Goal: Information Seeking & Learning: Learn about a topic

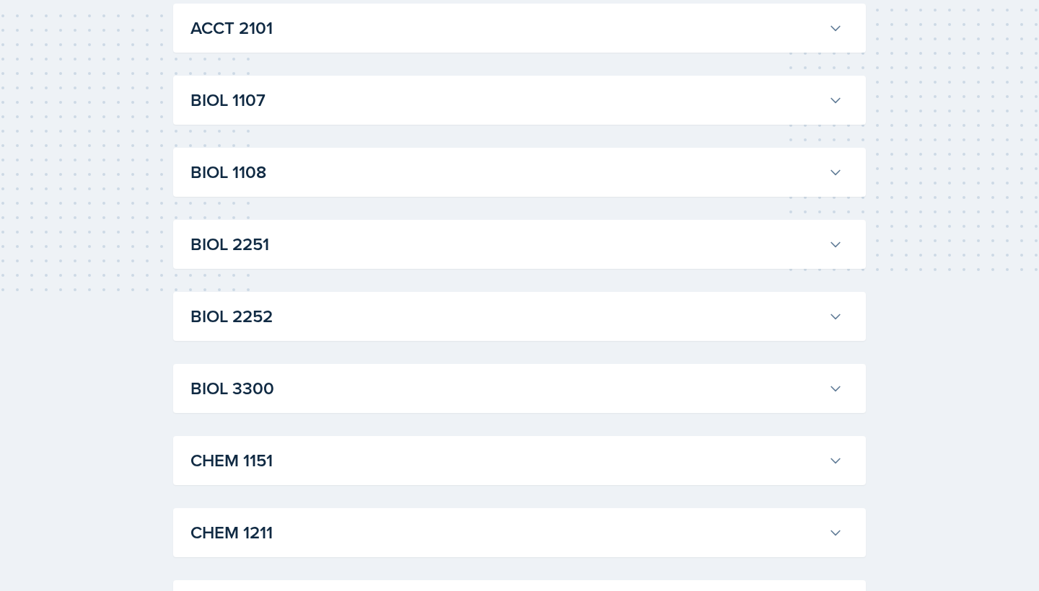
click at [458, 393] on h3 "BIOL 3300" at bounding box center [506, 389] width 632 height 26
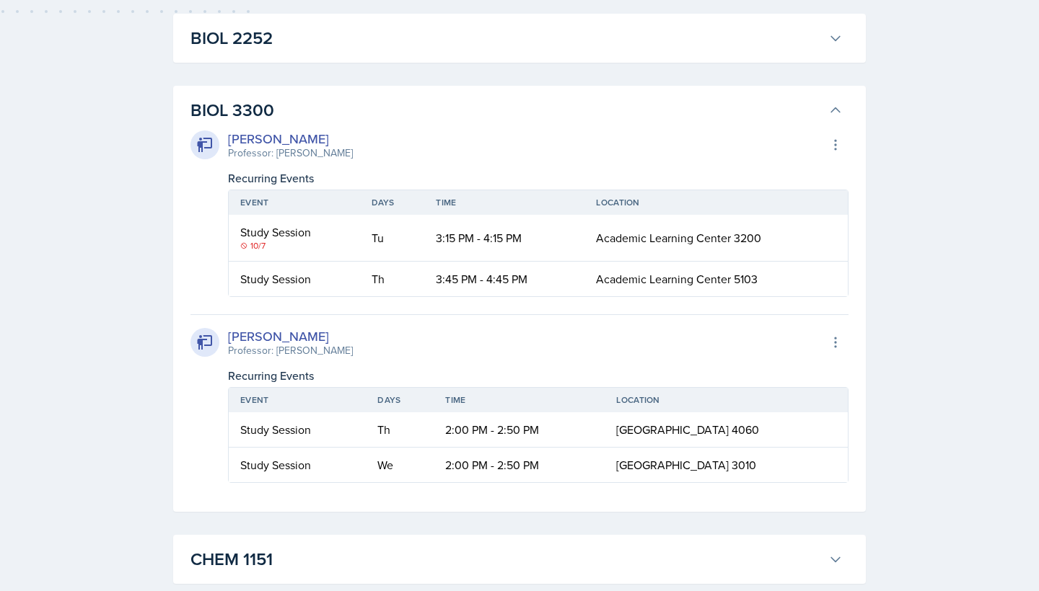
scroll to position [557, 0]
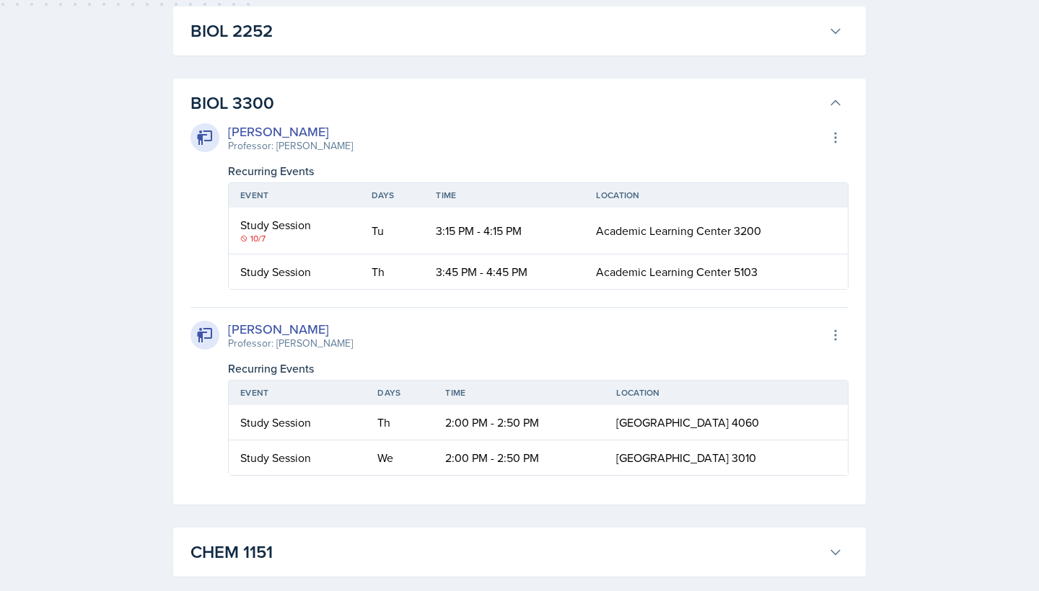
click at [537, 464] on td "2:00 PM - 2:50 PM" at bounding box center [518, 458] width 171 height 35
drag, startPoint x: 542, startPoint y: 459, endPoint x: 426, endPoint y: 458, distance: 116.9
click at [426, 458] on tr "Study Session We 2:00 PM - 2:50 PM [GEOGRAPHIC_DATA] 3010" at bounding box center [538, 458] width 619 height 35
click at [433, 460] on td "2:00 PM - 2:50 PM" at bounding box center [518, 458] width 171 height 35
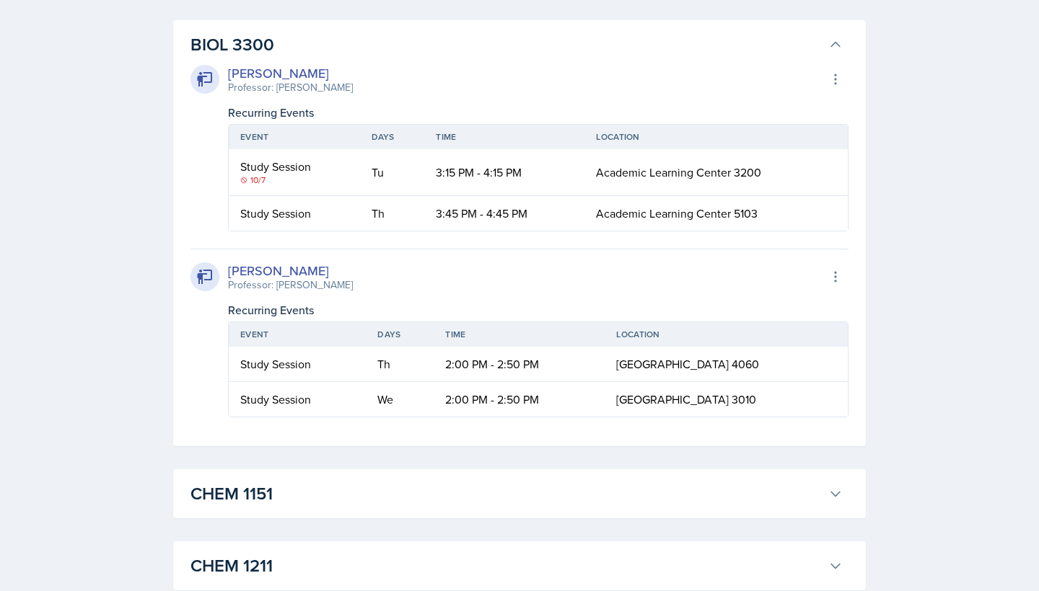
scroll to position [616, 0]
click at [279, 273] on div "[PERSON_NAME]" at bounding box center [290, 269] width 125 height 19
click at [826, 279] on button at bounding box center [835, 276] width 26 height 26
click at [762, 261] on div "[PERSON_NAME] Professor: [PERSON_NAME] Export to Google Calendar" at bounding box center [519, 276] width 658 height 32
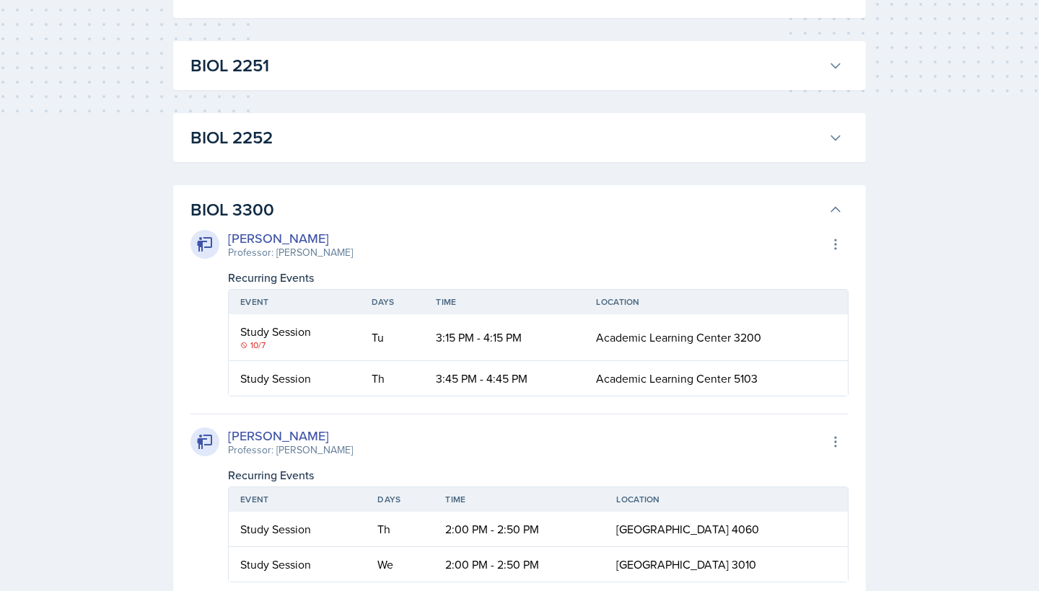
scroll to position [0, 0]
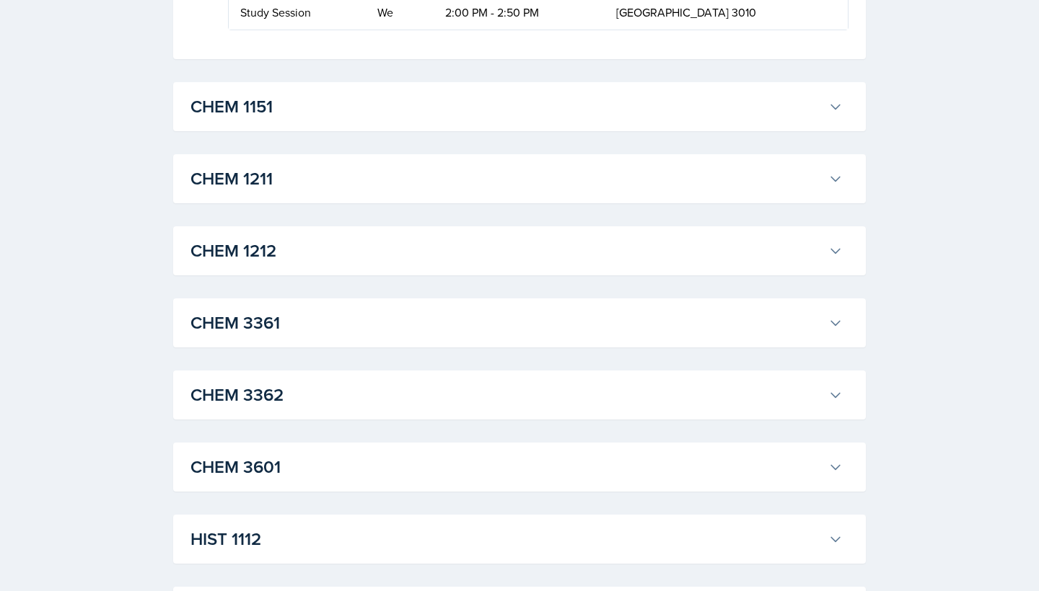
click at [527, 389] on h3 "CHEM 3362" at bounding box center [506, 395] width 632 height 26
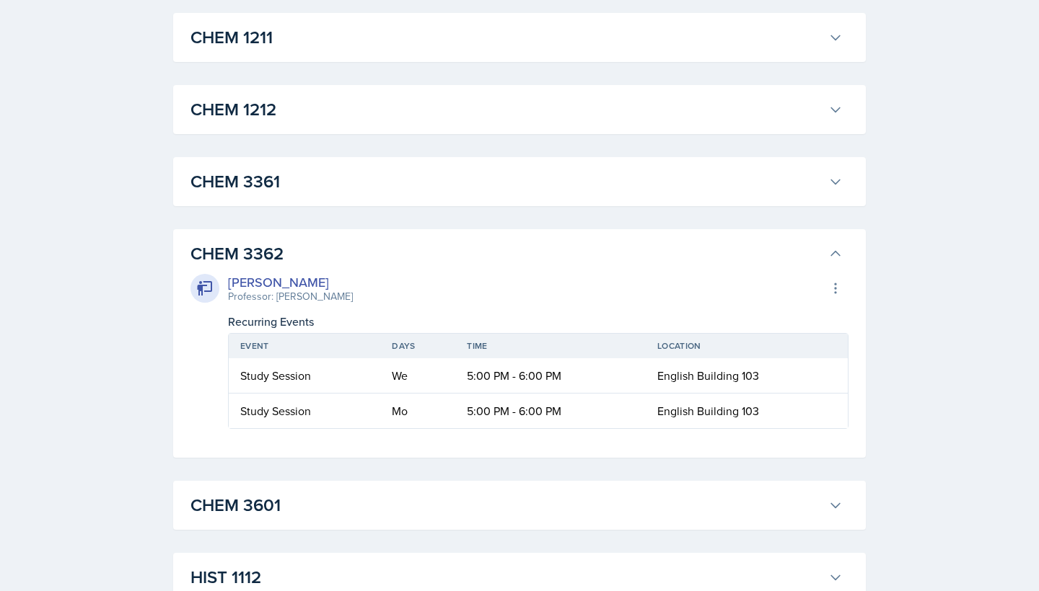
scroll to position [1147, 0]
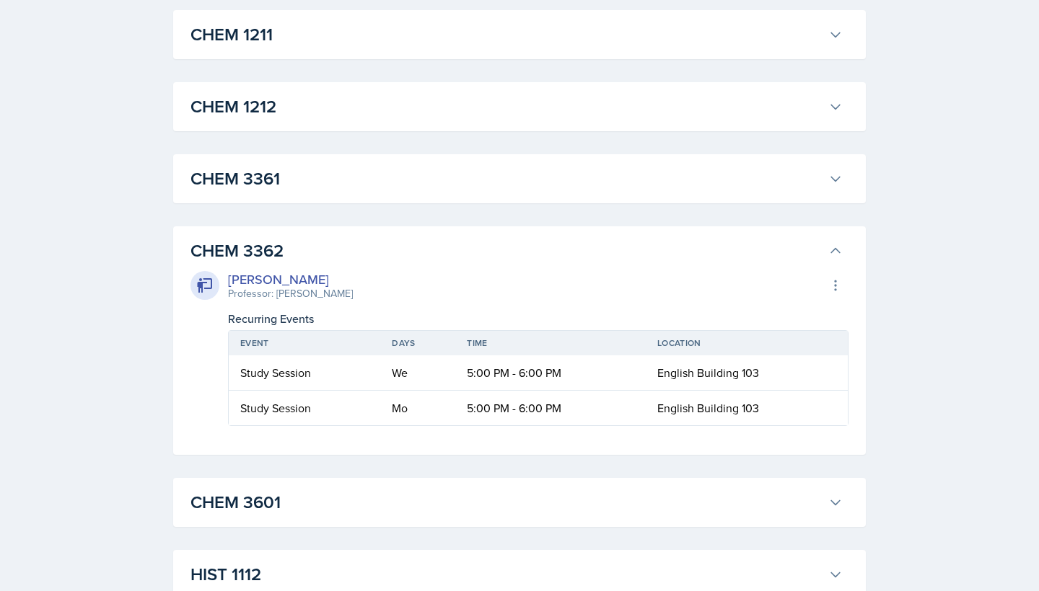
click at [467, 247] on h3 "CHEM 3362" at bounding box center [506, 251] width 632 height 26
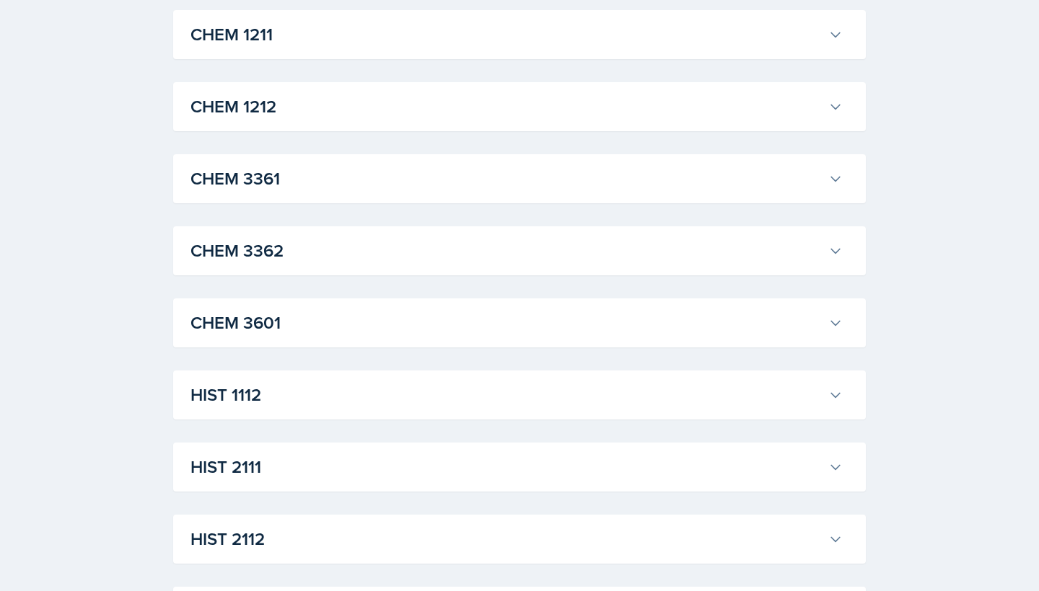
click at [452, 188] on h3 "CHEM 3361" at bounding box center [506, 179] width 632 height 26
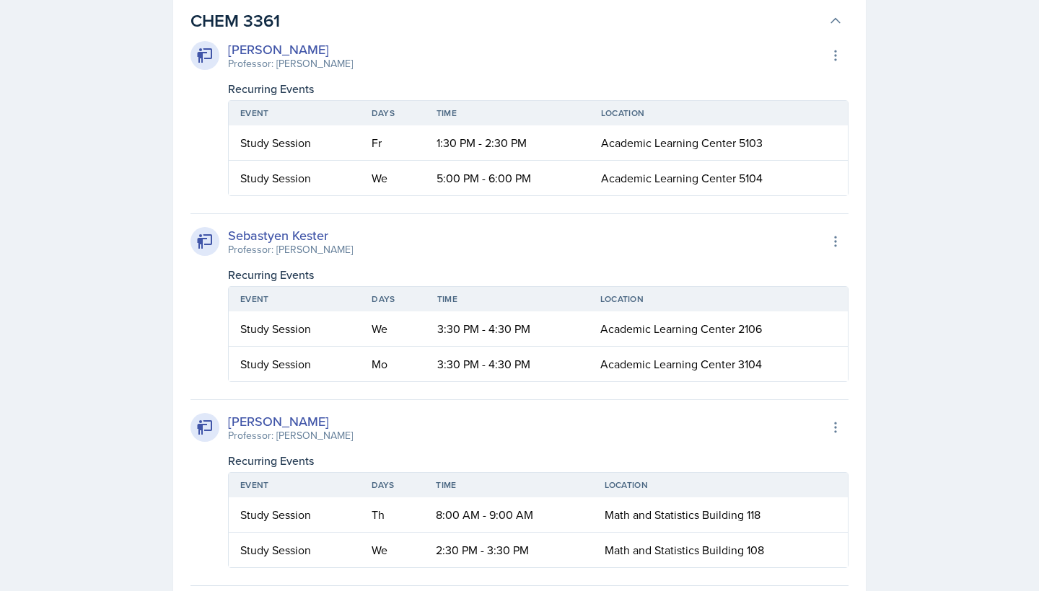
scroll to position [1152, 0]
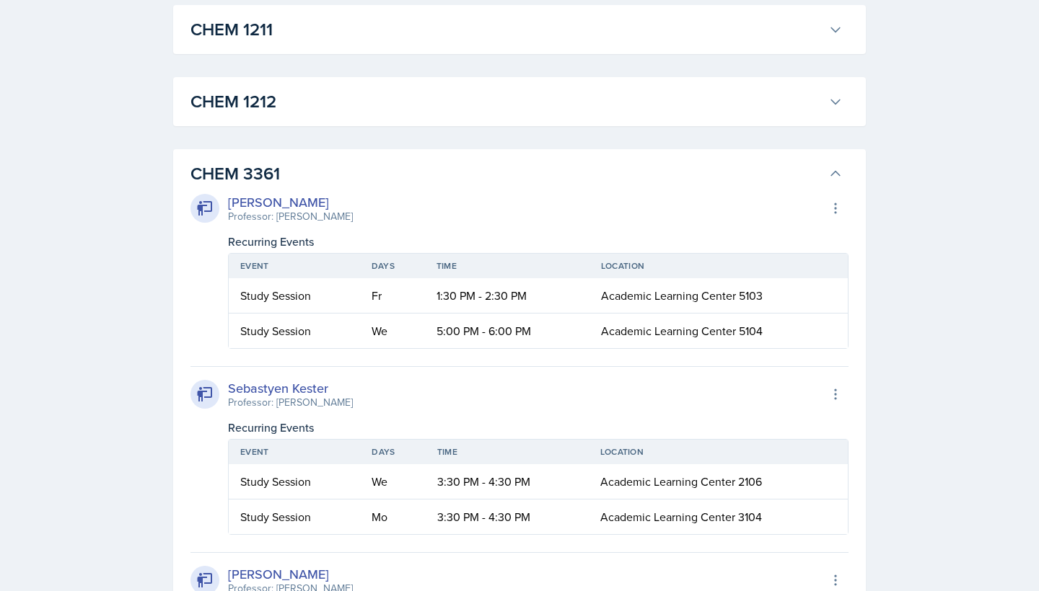
click at [379, 157] on div "CHEM 3361 [PERSON_NAME] Professor: [PERSON_NAME] Export to Google Calendar Recu…" at bounding box center [519, 542] width 692 height 787
click at [374, 165] on h3 "CHEM 3361" at bounding box center [506, 174] width 632 height 26
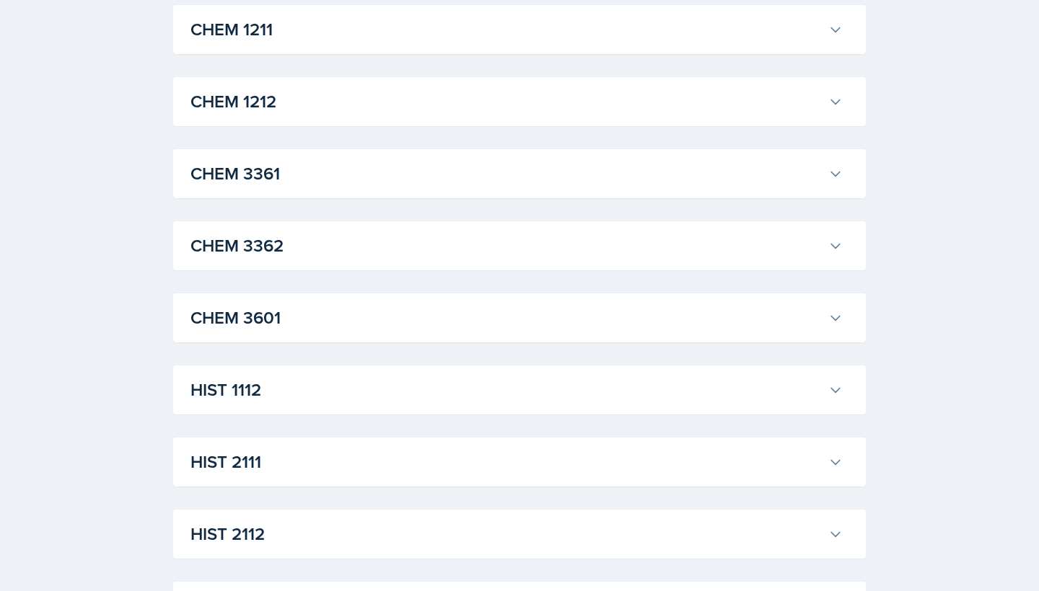
click at [340, 328] on h3 "CHEM 3601" at bounding box center [506, 318] width 632 height 26
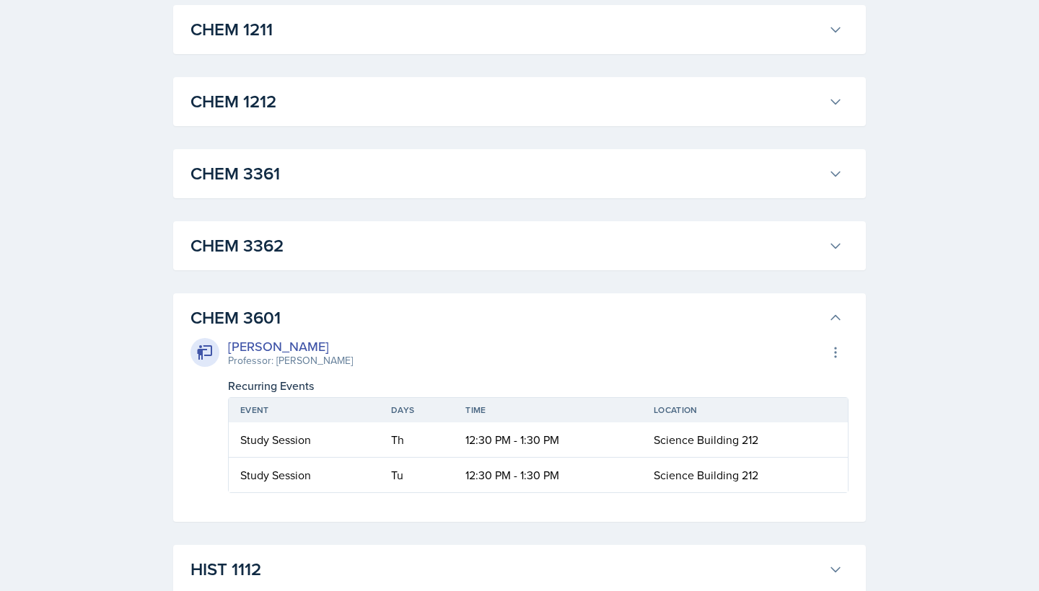
click at [339, 328] on h3 "CHEM 3601" at bounding box center [506, 318] width 632 height 26
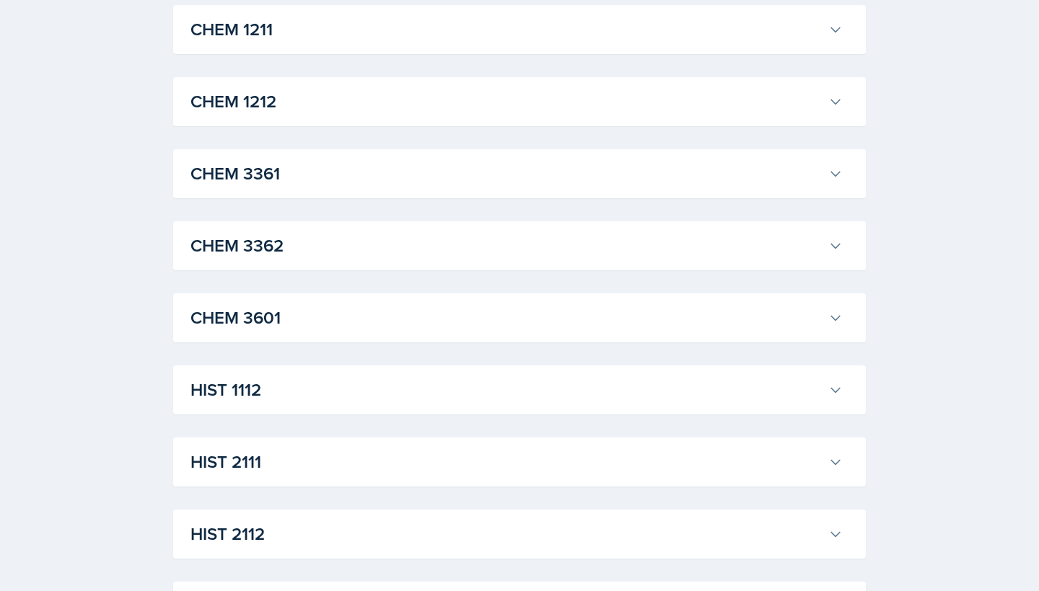
click at [339, 328] on h3 "CHEM 3601" at bounding box center [506, 318] width 632 height 26
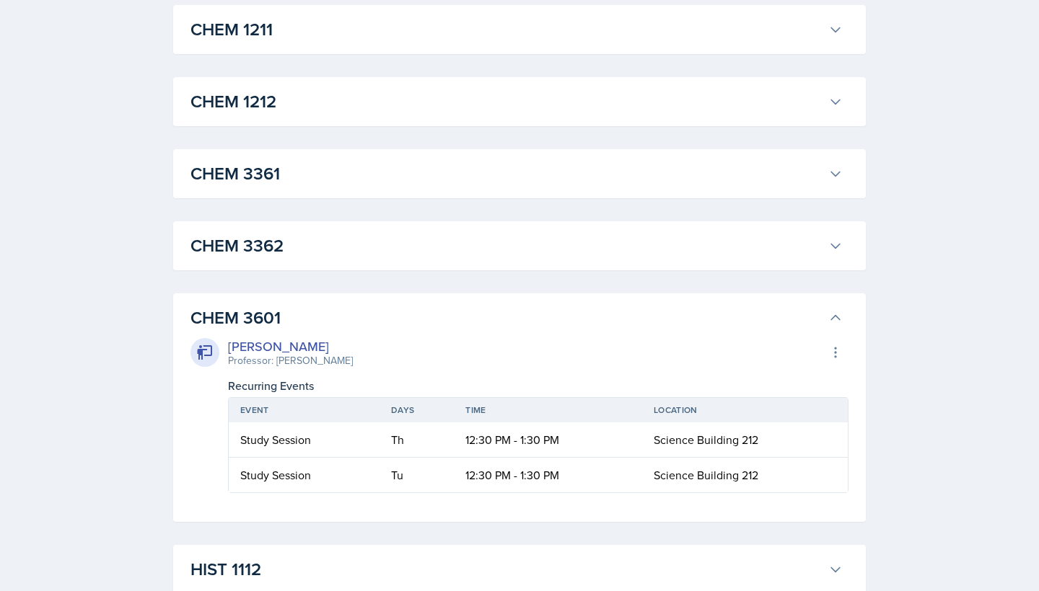
click at [339, 328] on h3 "CHEM 3601" at bounding box center [506, 318] width 632 height 26
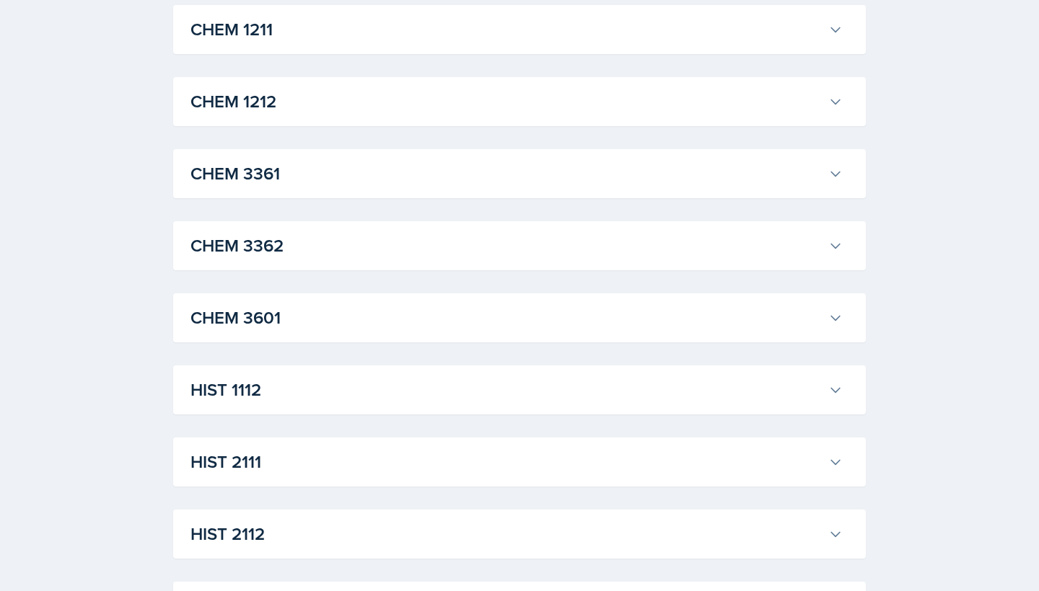
click at [326, 393] on h3 "HIST 1112" at bounding box center [506, 390] width 632 height 26
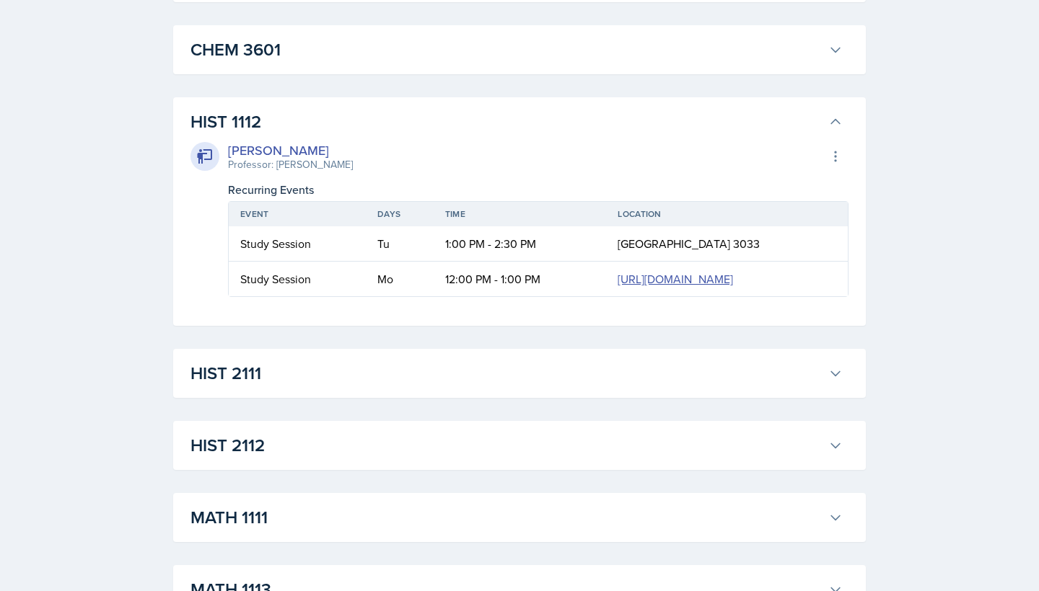
scroll to position [1423, 0]
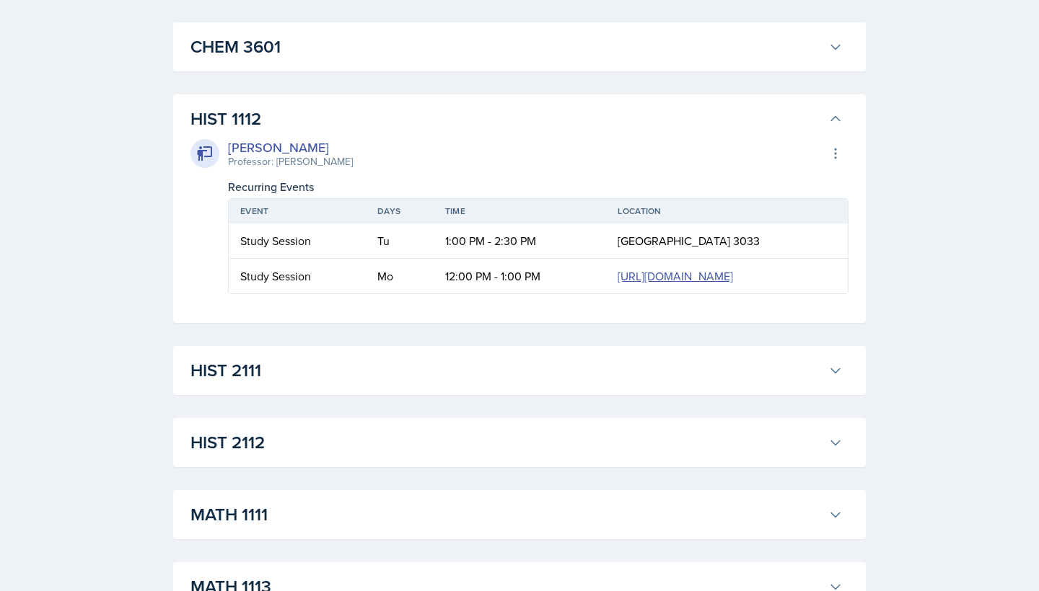
click at [418, 128] on h3 "HIST 1112" at bounding box center [506, 119] width 632 height 26
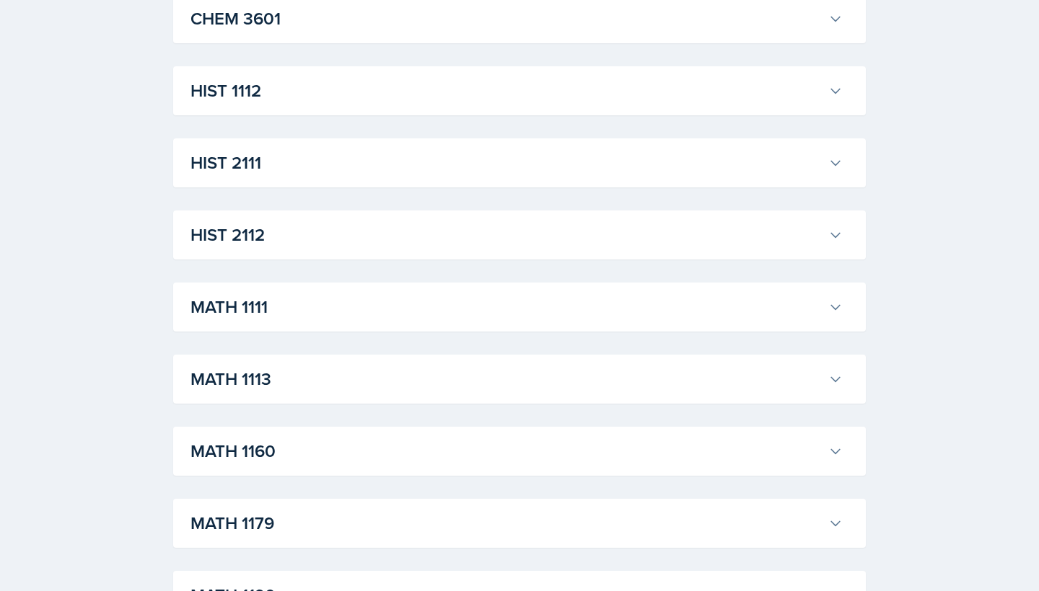
scroll to position [1452, 0]
click at [357, 320] on button "MATH 1111" at bounding box center [517, 307] width 658 height 32
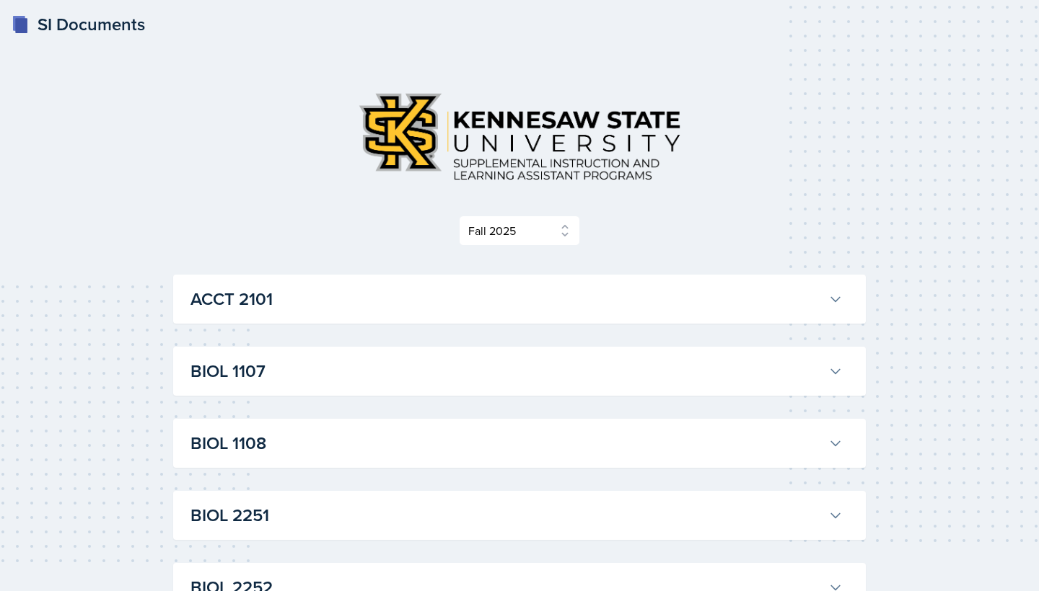
scroll to position [0, 0]
click at [325, 283] on button "ACCT 2101" at bounding box center [517, 299] width 658 height 32
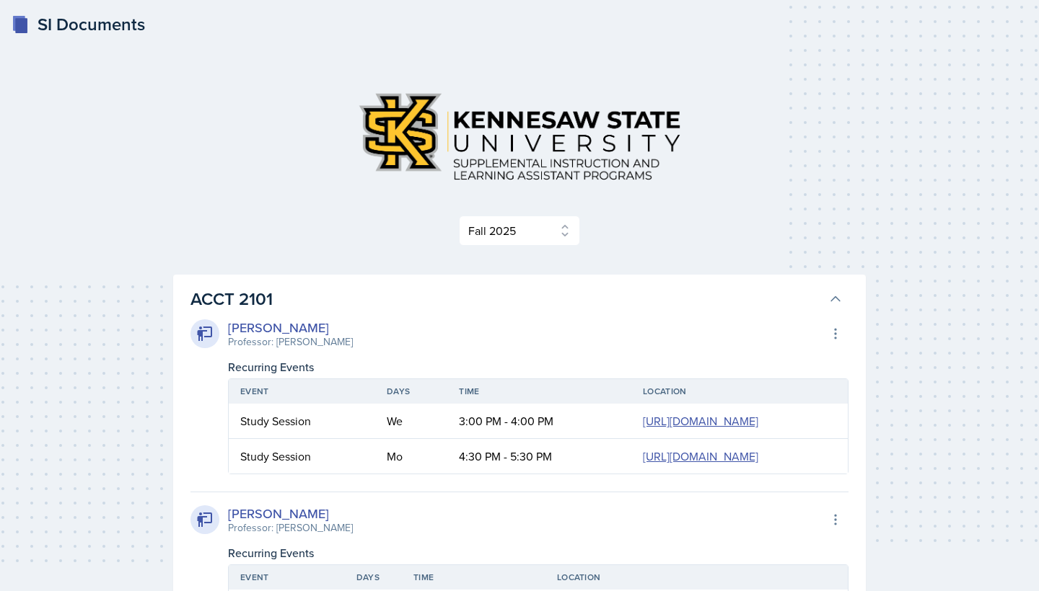
click at [323, 295] on h3 "ACCT 2101" at bounding box center [506, 299] width 632 height 26
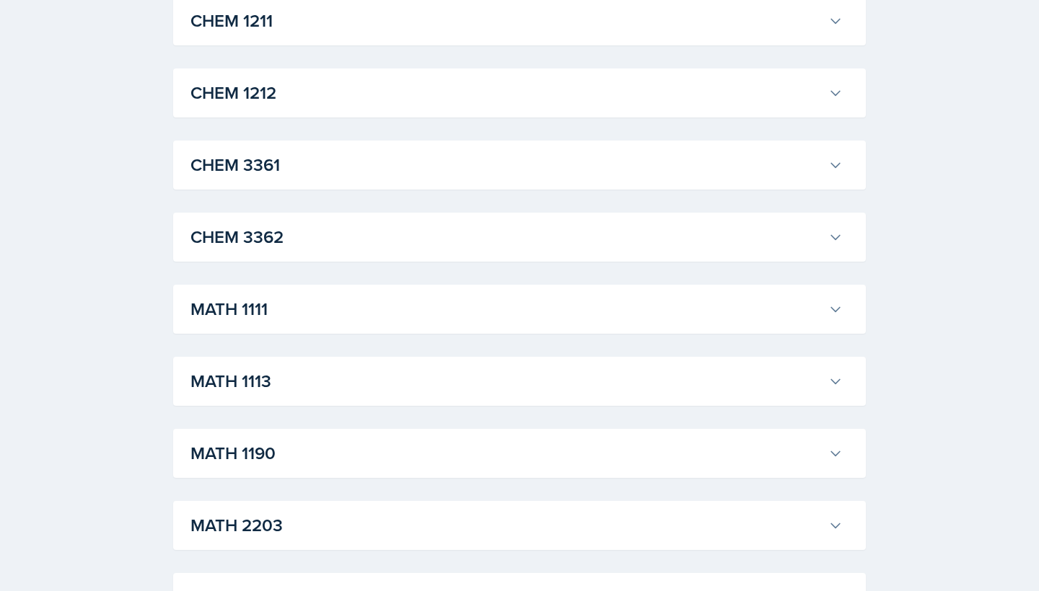
scroll to position [651, 0]
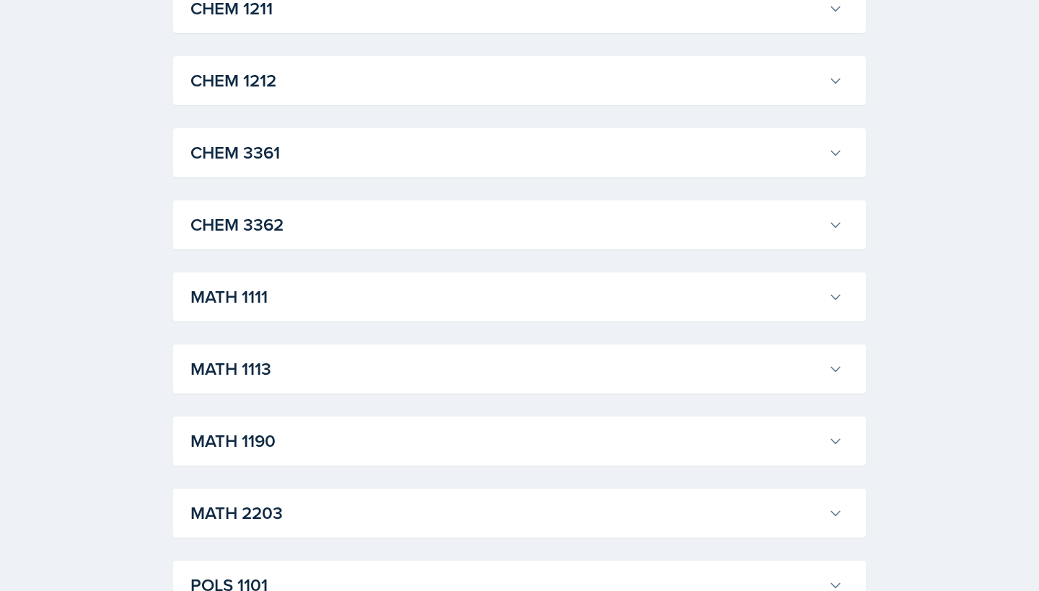
click at [325, 154] on h3 "CHEM 3361" at bounding box center [506, 153] width 632 height 26
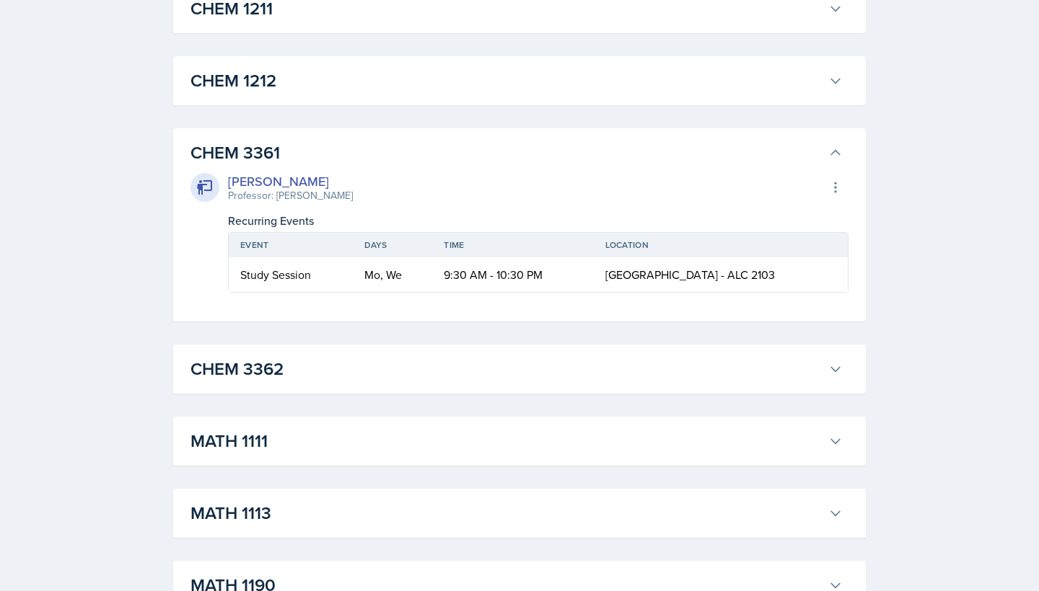
click at [322, 152] on h3 "CHEM 3361" at bounding box center [506, 153] width 632 height 26
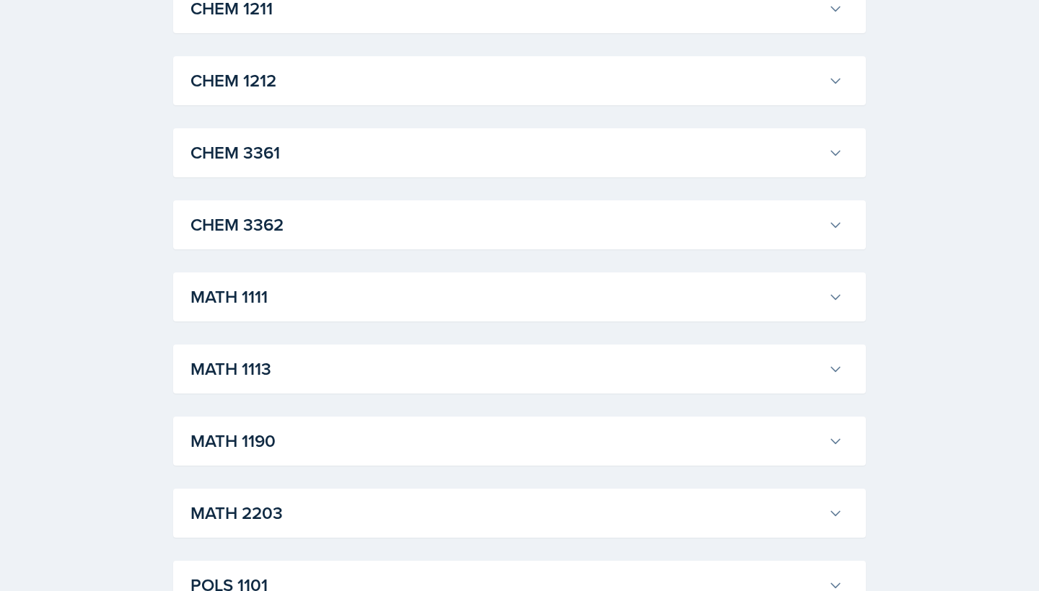
click at [296, 209] on button "CHEM 3362" at bounding box center [517, 225] width 658 height 32
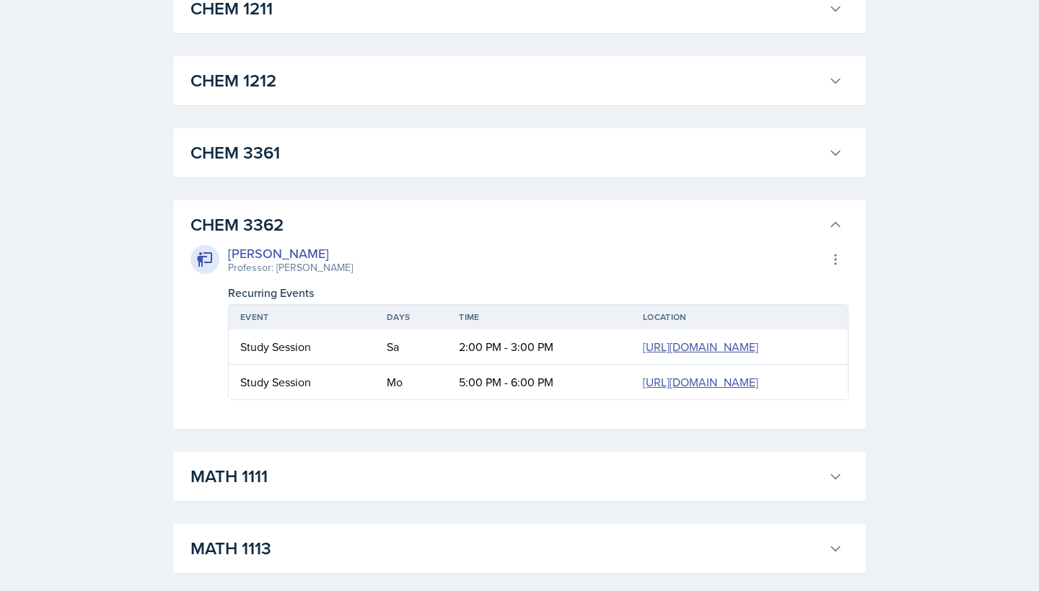
click at [297, 214] on h3 "CHEM 3362" at bounding box center [506, 225] width 632 height 26
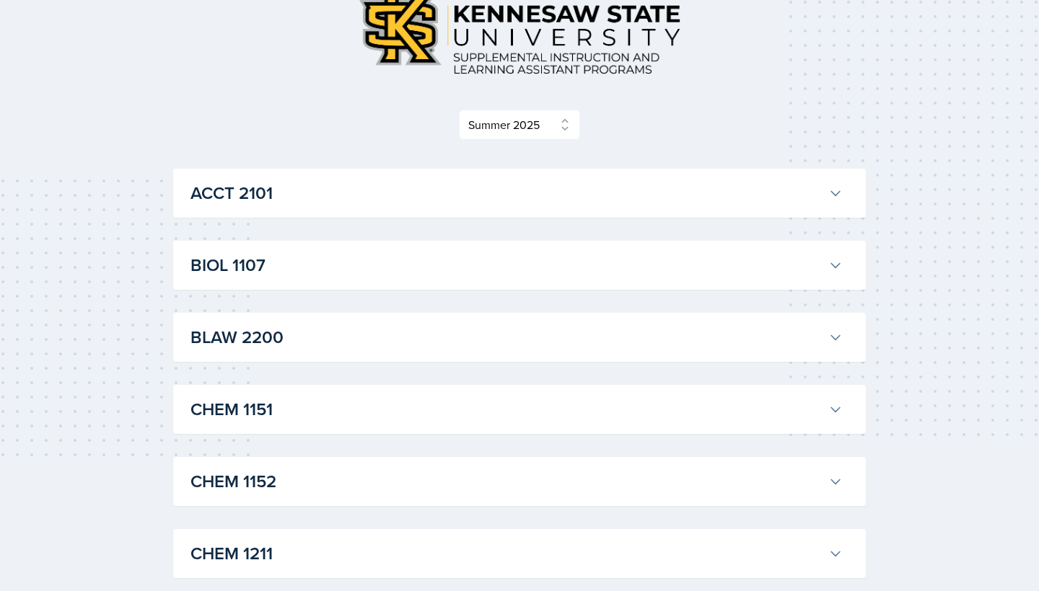
scroll to position [166, 0]
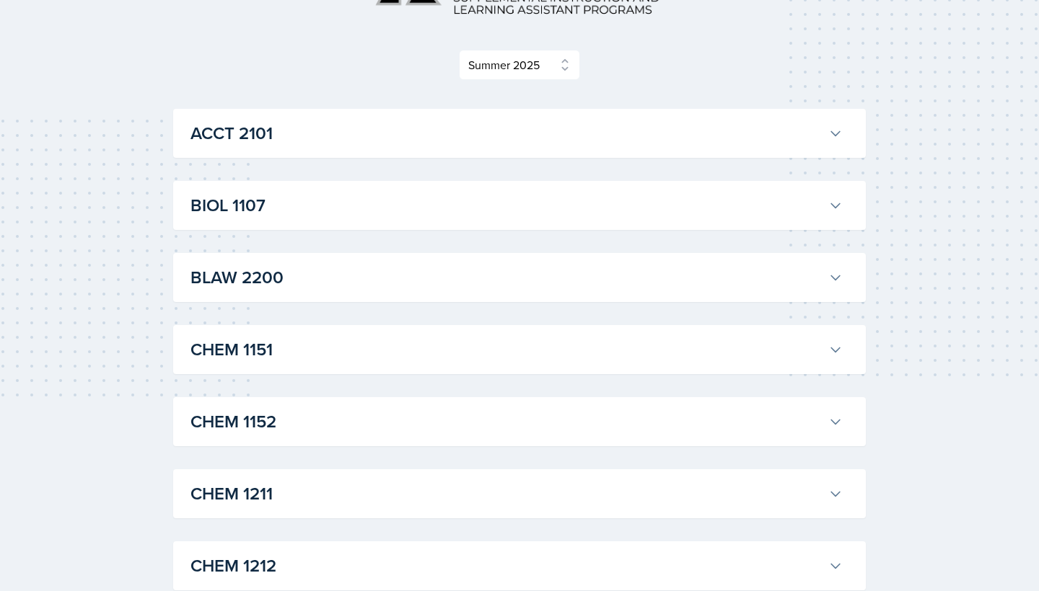
click at [306, 185] on div "BIOL 1107 [PERSON_NAME] Professor: [PERSON_NAME] Export to Google Calendar Recu…" at bounding box center [519, 205] width 692 height 49
click at [300, 206] on h3 "BIOL 1107" at bounding box center [506, 206] width 632 height 26
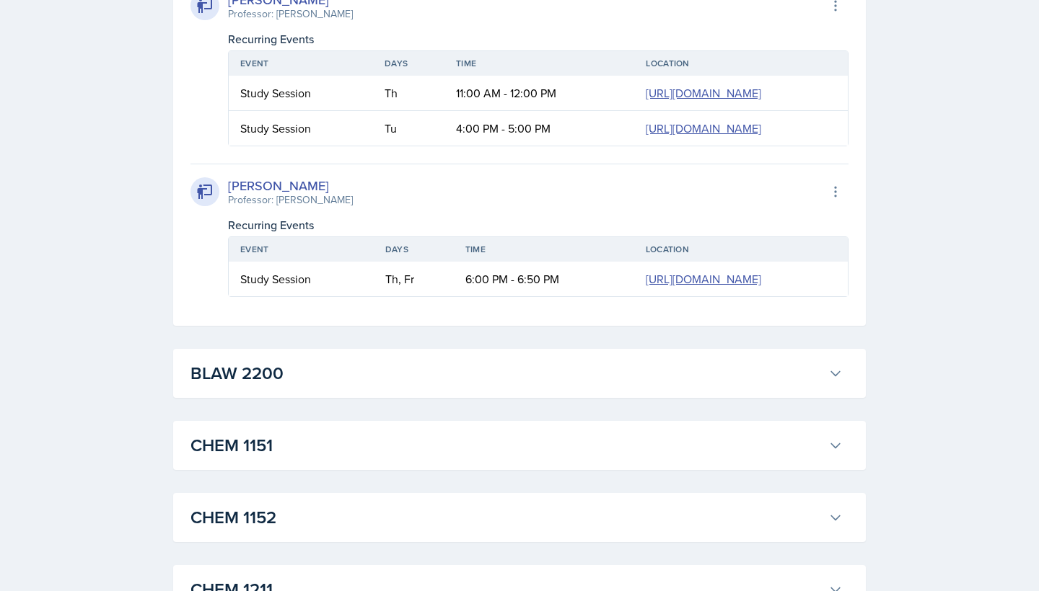
scroll to position [703, 0]
click at [325, 367] on h3 "BLAW 2200" at bounding box center [506, 373] width 632 height 26
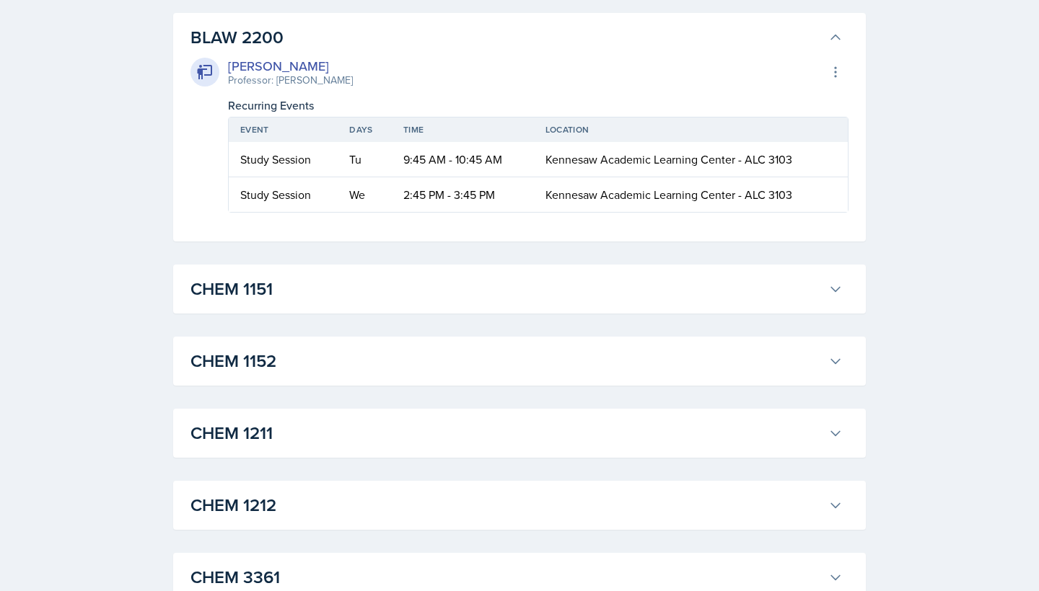
scroll to position [1042, 0]
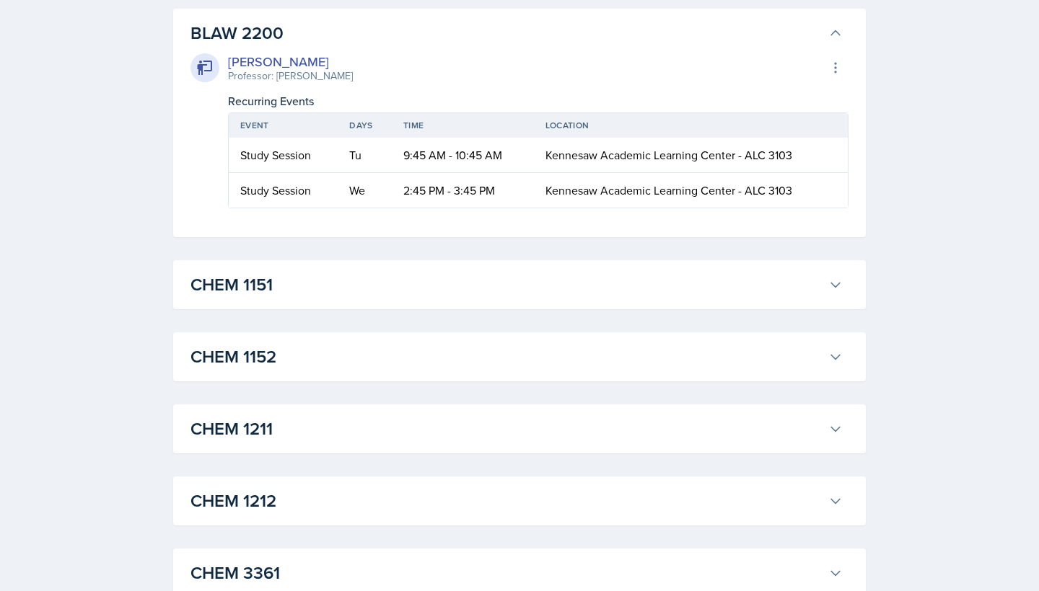
click at [322, 376] on div "CHEM 1152 [PERSON_NAME] Professor: [PERSON_NAME] Export to Google Calendar Recu…" at bounding box center [519, 357] width 692 height 49
click at [315, 356] on h3 "CHEM 1152" at bounding box center [506, 357] width 632 height 26
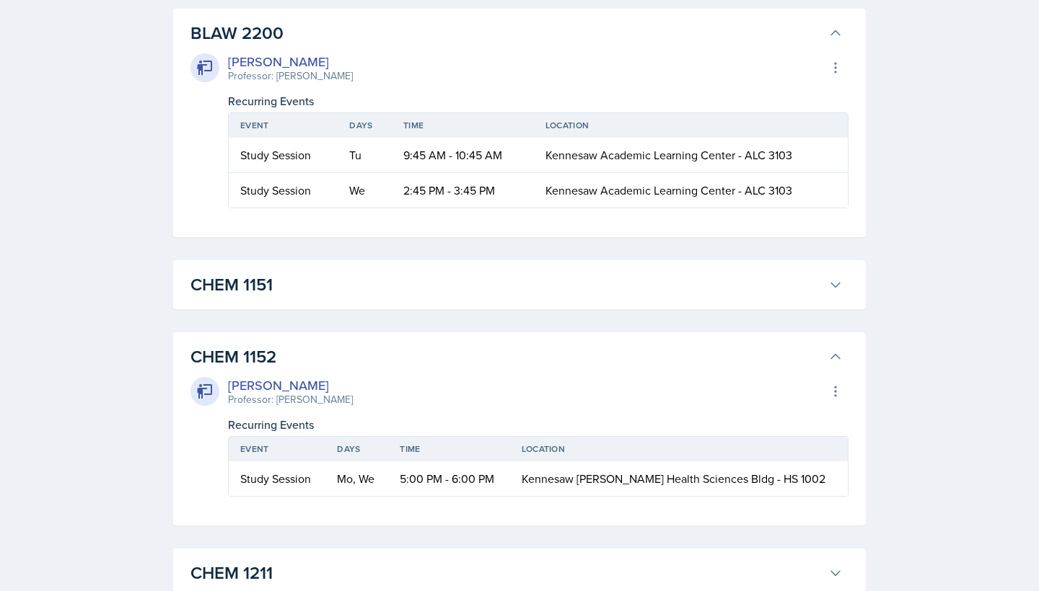
scroll to position [1057, 0]
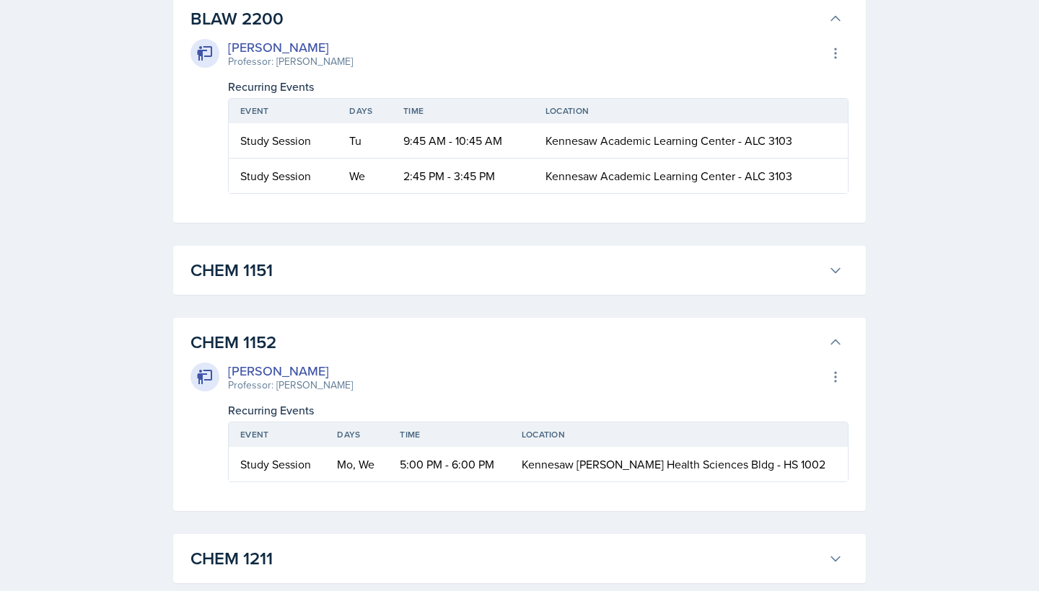
click at [302, 278] on h3 "CHEM 1151" at bounding box center [506, 271] width 632 height 26
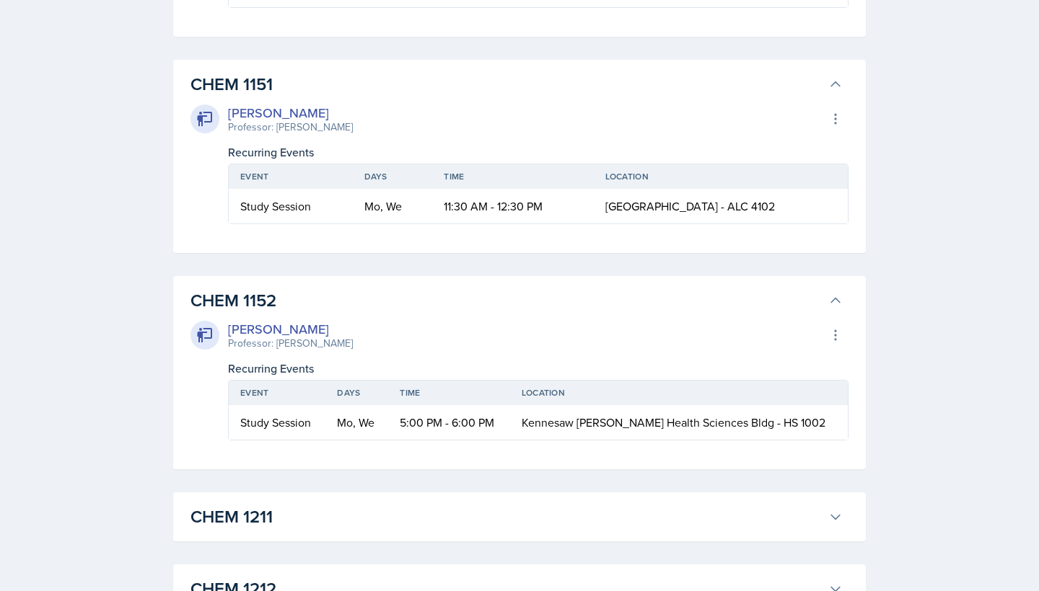
scroll to position [1220, 0]
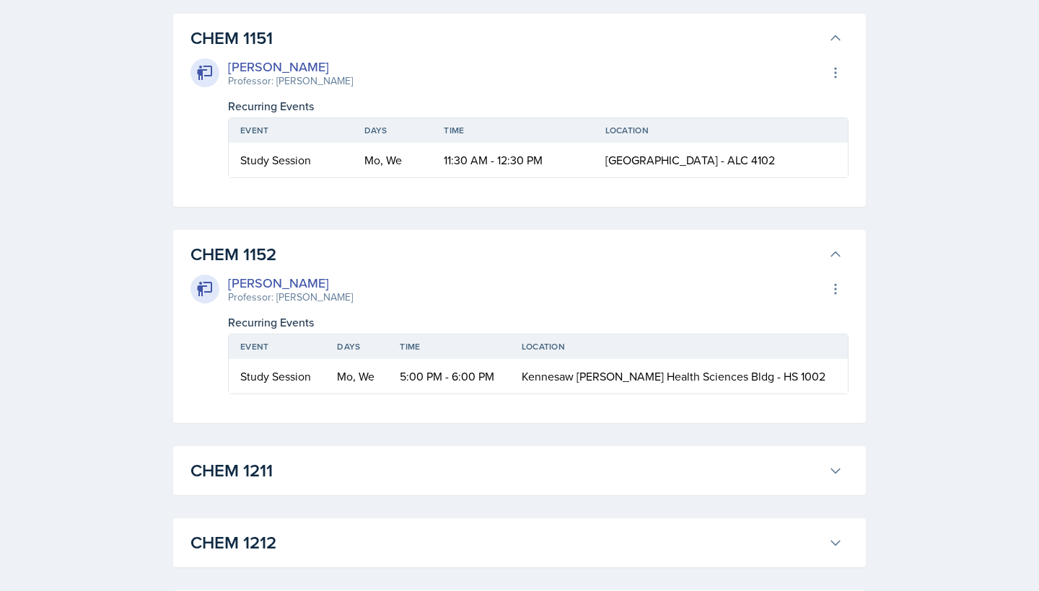
click at [312, 470] on h3 "CHEM 1211" at bounding box center [506, 471] width 632 height 26
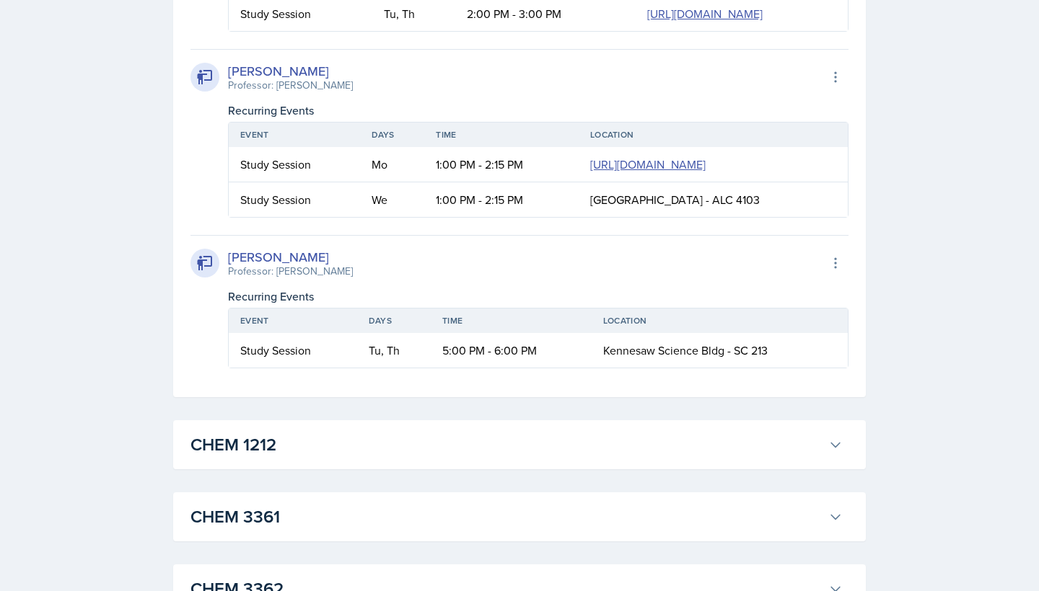
click at [307, 437] on h3 "CHEM 1212" at bounding box center [506, 445] width 632 height 26
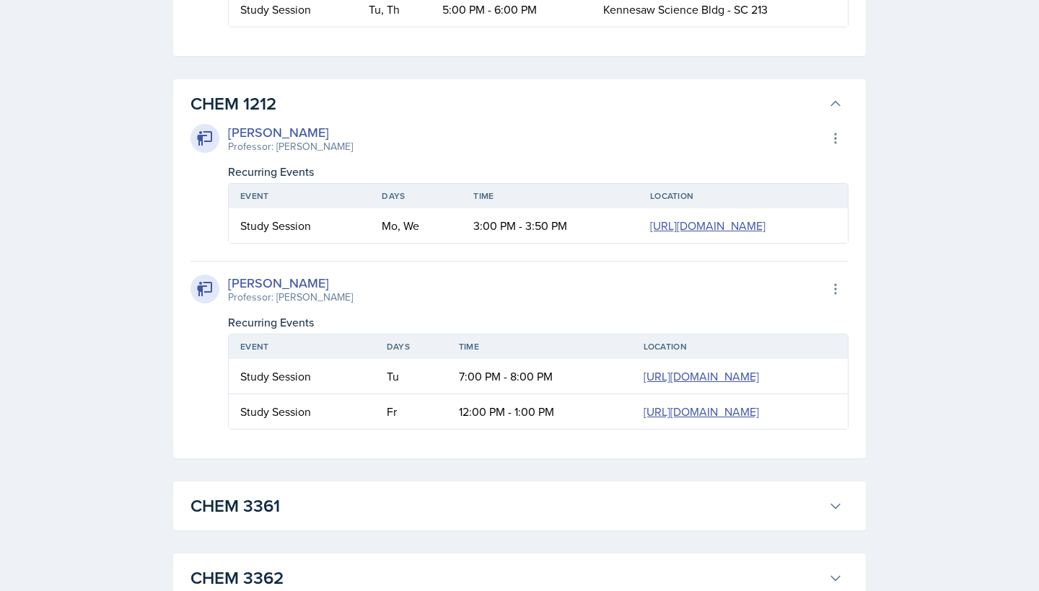
scroll to position [2571, 0]
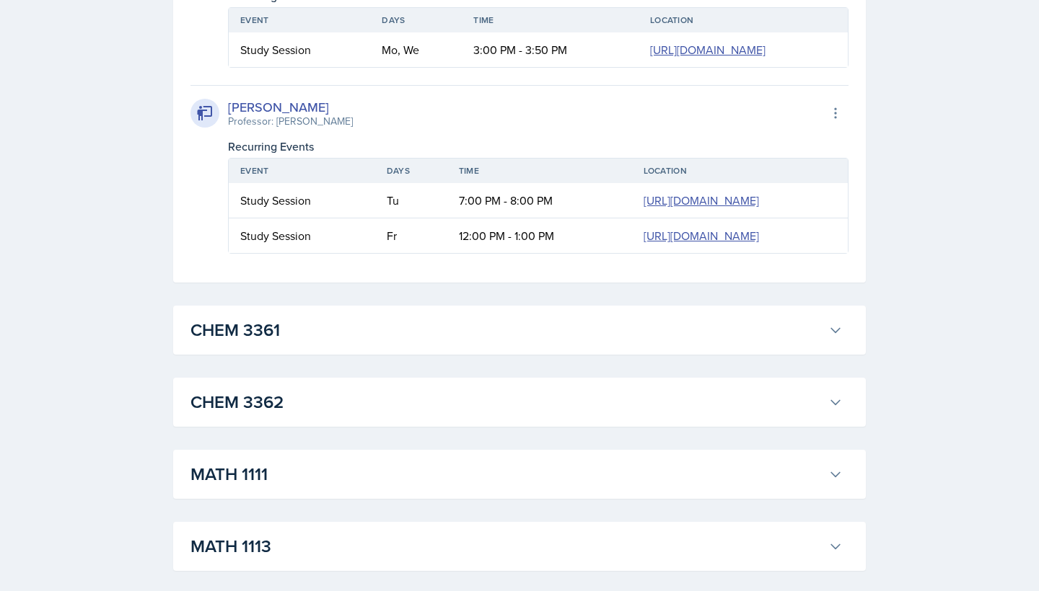
click at [291, 351] on div "CHEM 3361 [PERSON_NAME] Professor: [PERSON_NAME] Aditya Export to Google Calend…" at bounding box center [519, 330] width 692 height 49
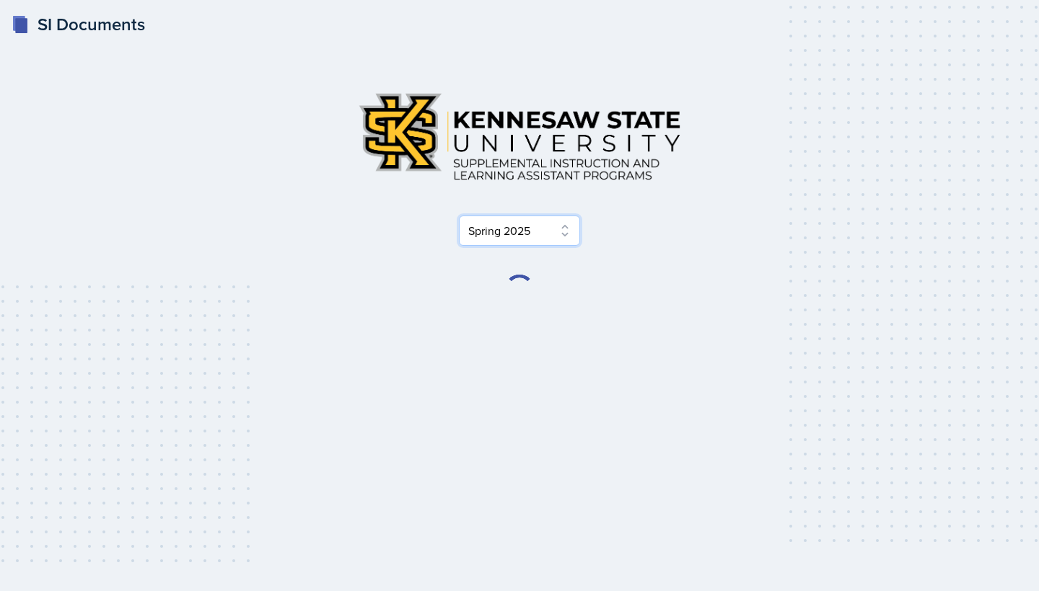
scroll to position [0, 0]
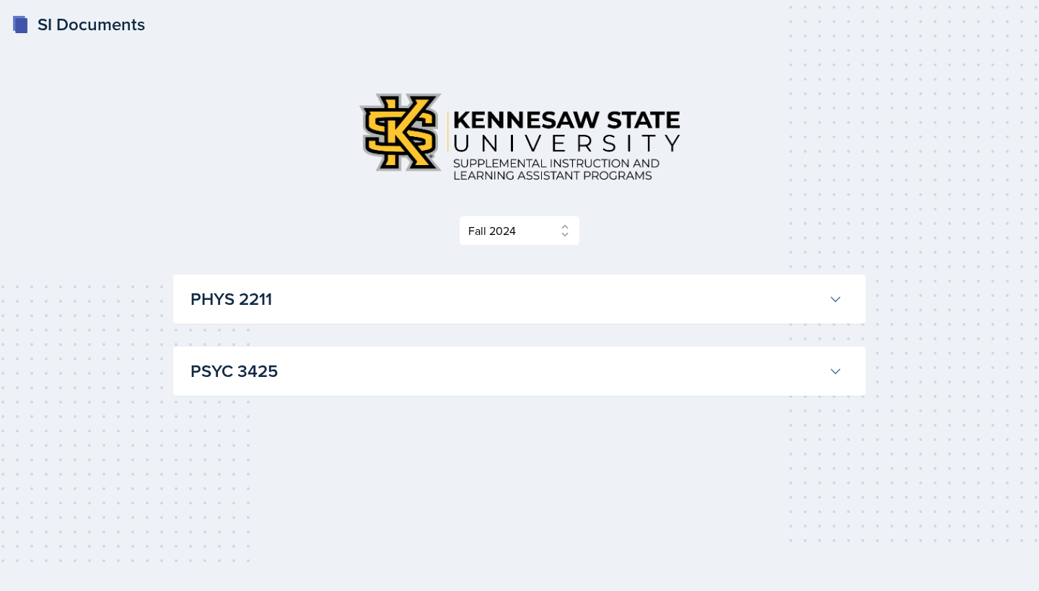
click at [330, 301] on h3 "PHYS 2211" at bounding box center [506, 299] width 632 height 26
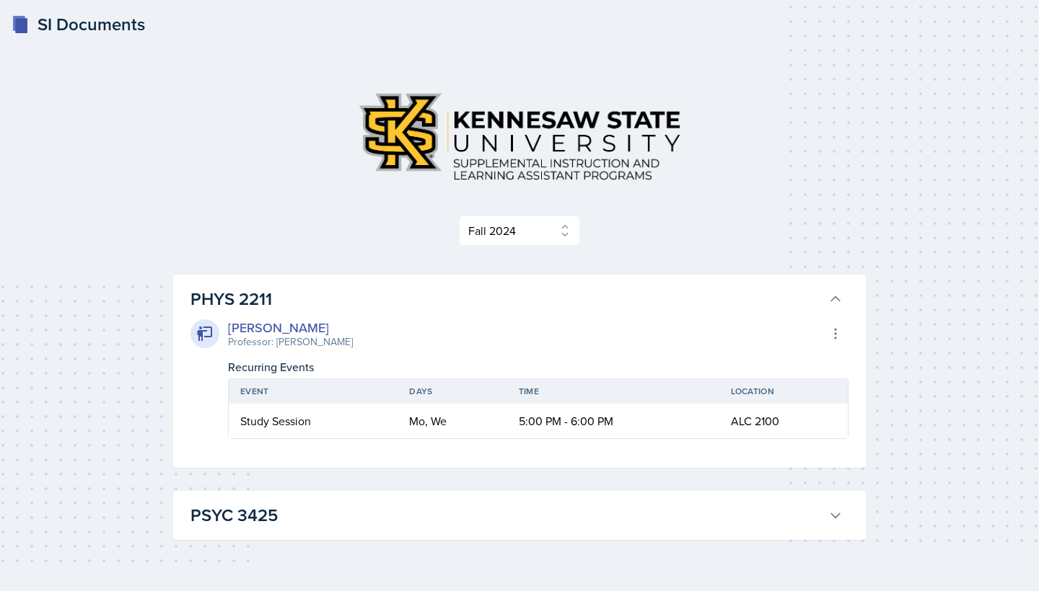
click at [330, 301] on h3 "PHYS 2211" at bounding box center [506, 299] width 632 height 26
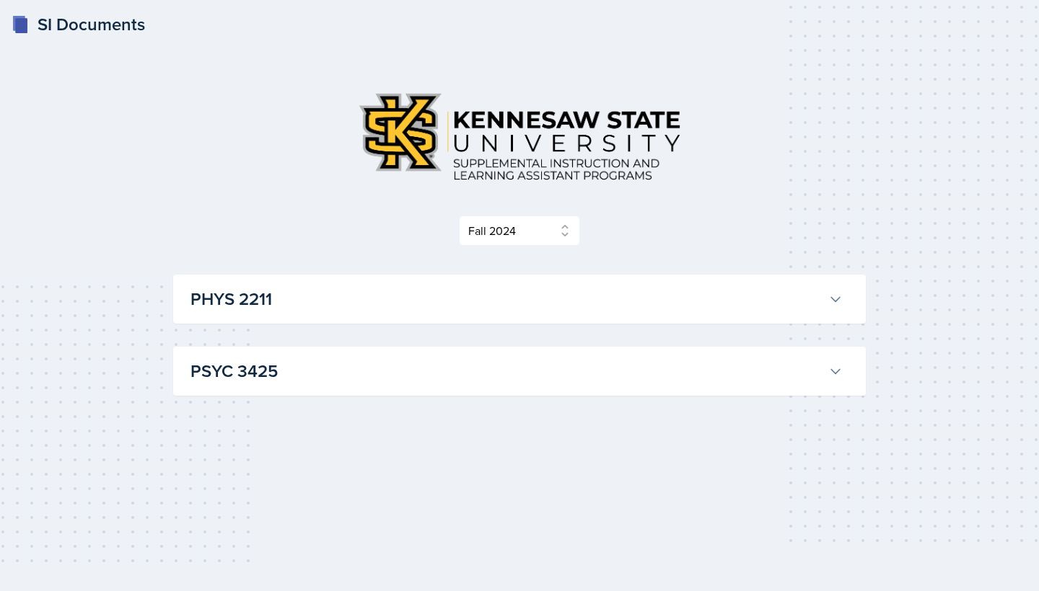
click at [329, 379] on h3 "PSYC 3425" at bounding box center [506, 371] width 632 height 26
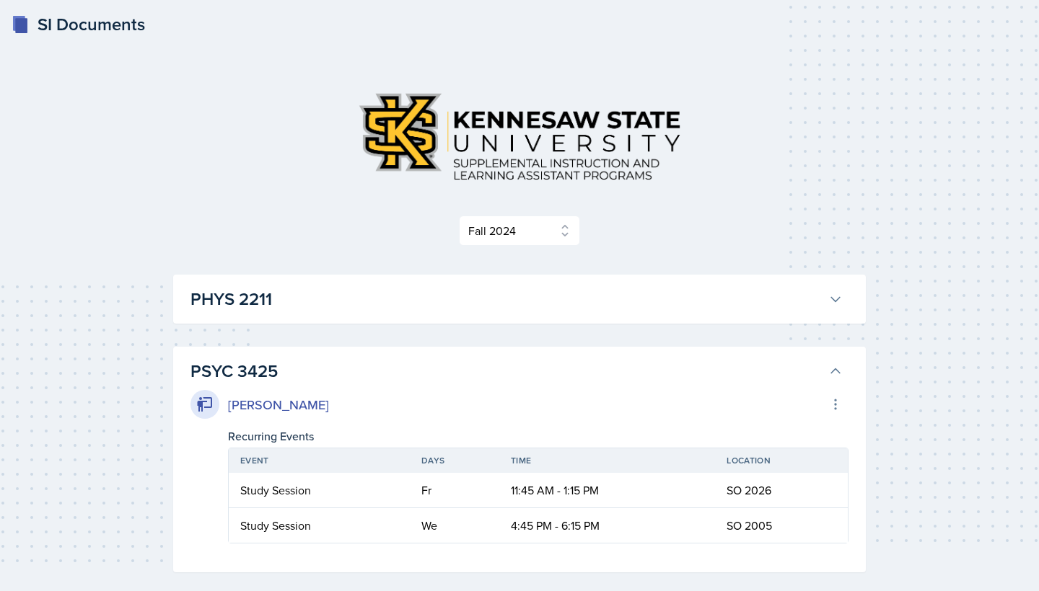
click at [364, 372] on h3 "PSYC 3425" at bounding box center [506, 371] width 632 height 26
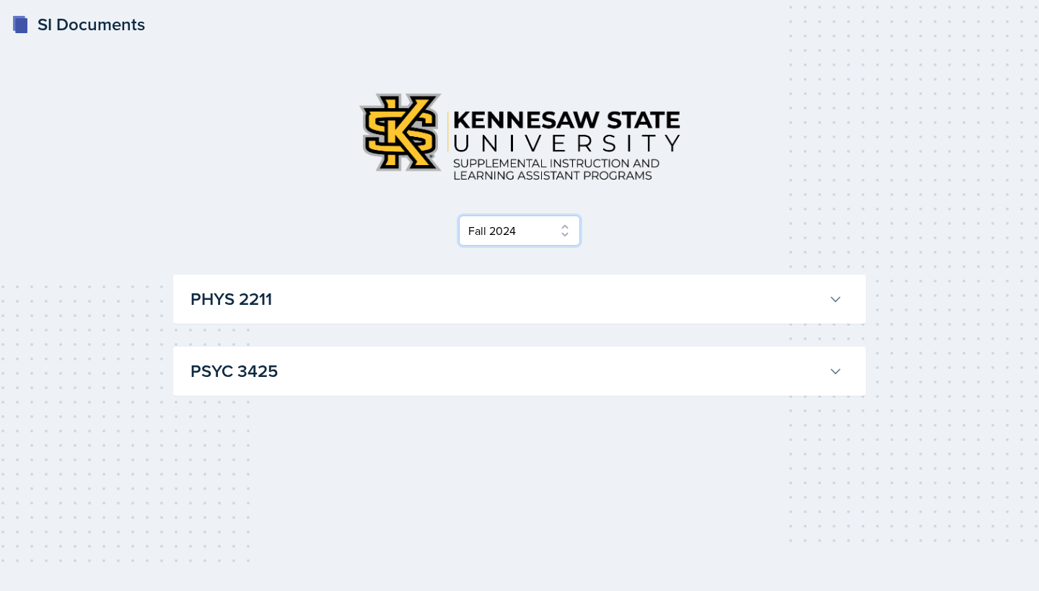
select select "2bed604d-1099-4043-b1bc-2365e8740244"
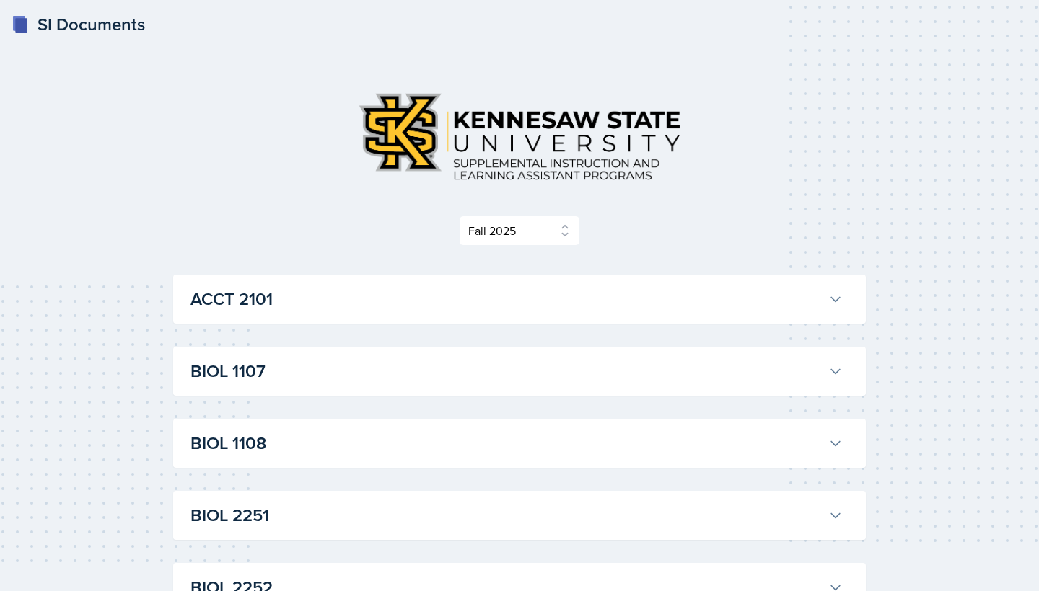
click at [286, 371] on h3 "BIOL 1107" at bounding box center [506, 371] width 632 height 26
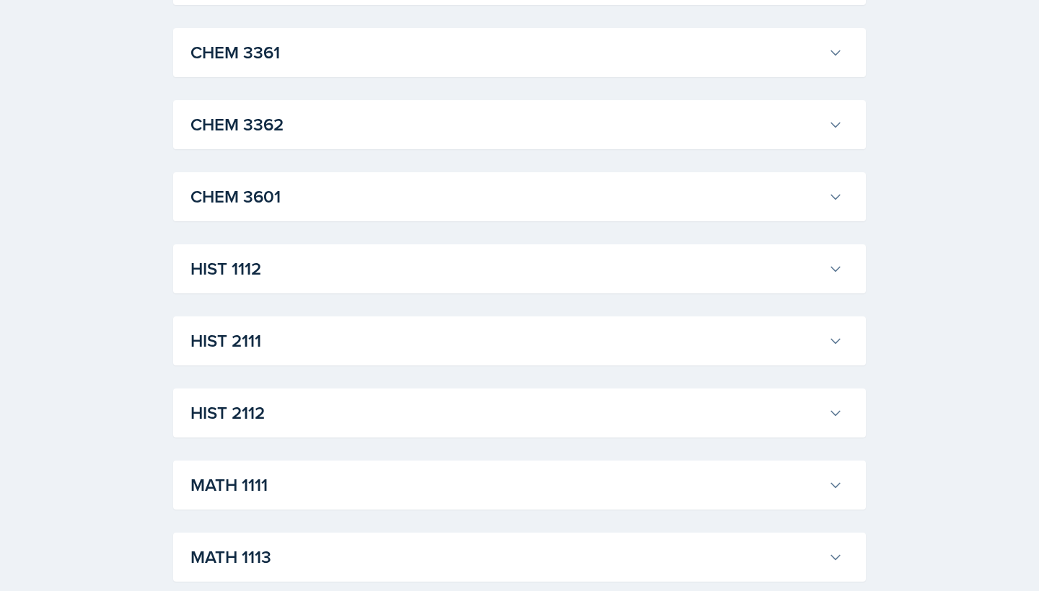
scroll to position [2263, 0]
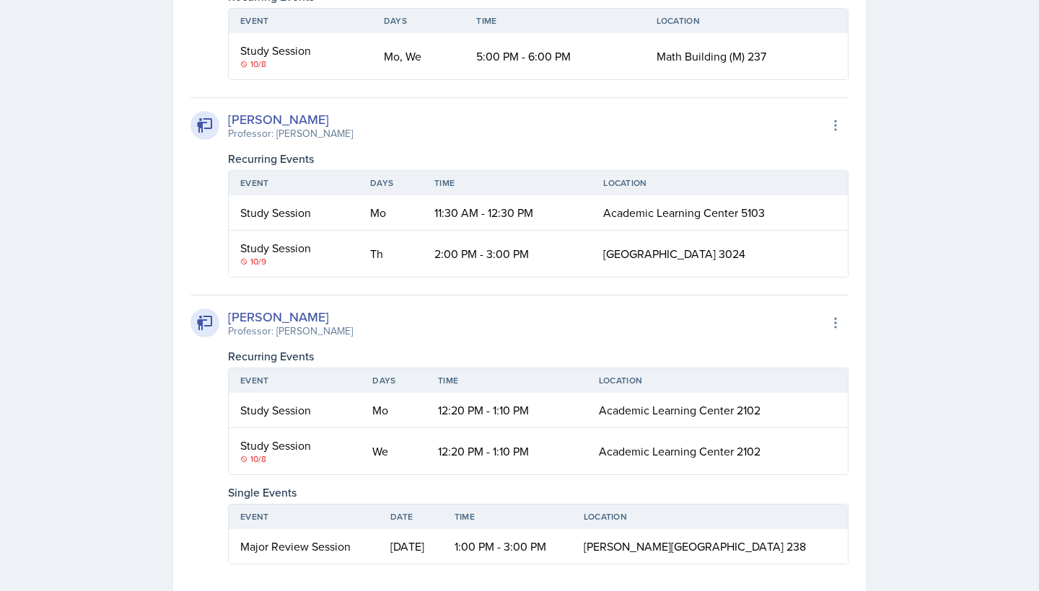
scroll to position [2307, 0]
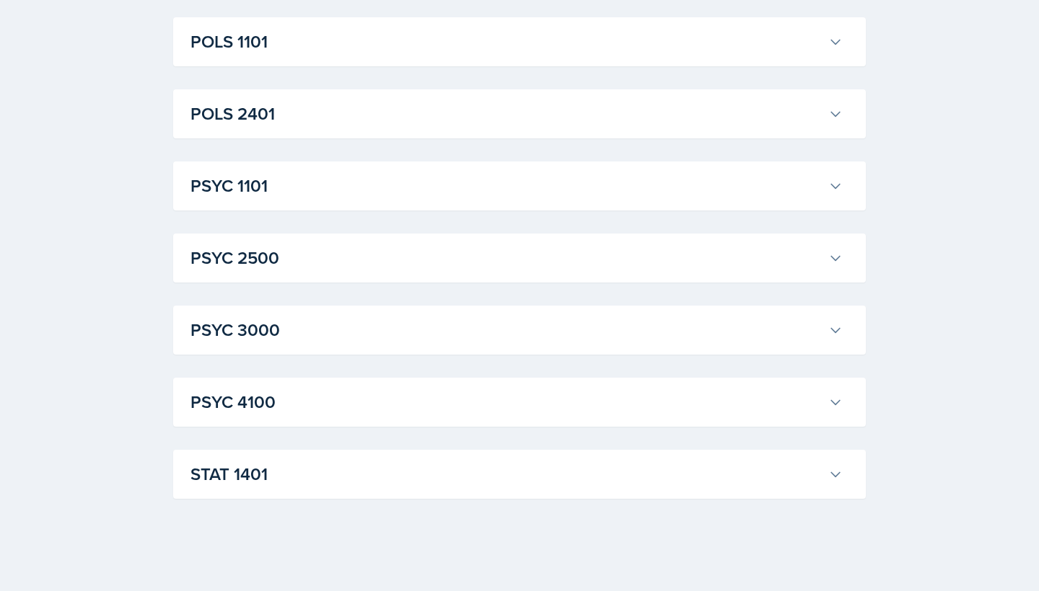
scroll to position [7201, 0]
